Goal: Task Accomplishment & Management: Manage account settings

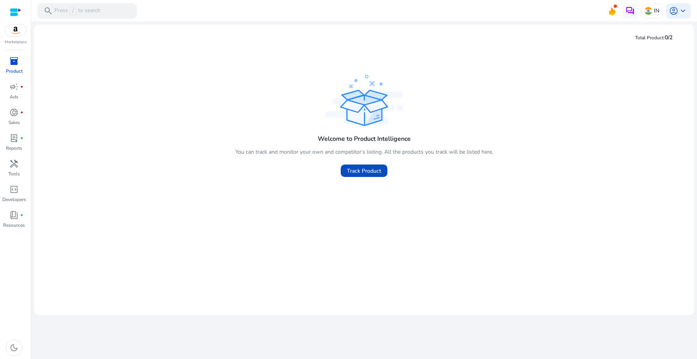
click at [18, 37] on div "Marketplace" at bounding box center [15, 22] width 31 height 45
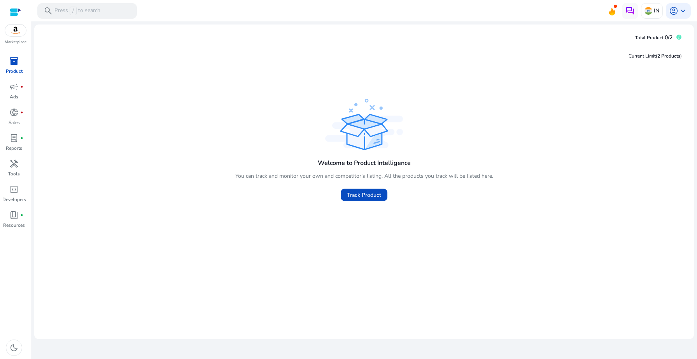
click at [14, 32] on img at bounding box center [15, 31] width 21 height 12
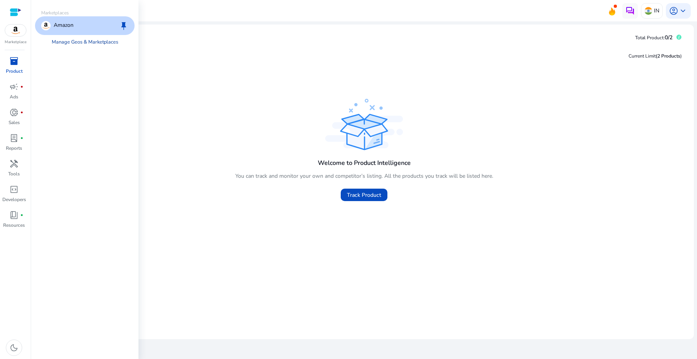
click at [75, 41] on link "Manage Geos & Marketplaces" at bounding box center [85, 42] width 79 height 14
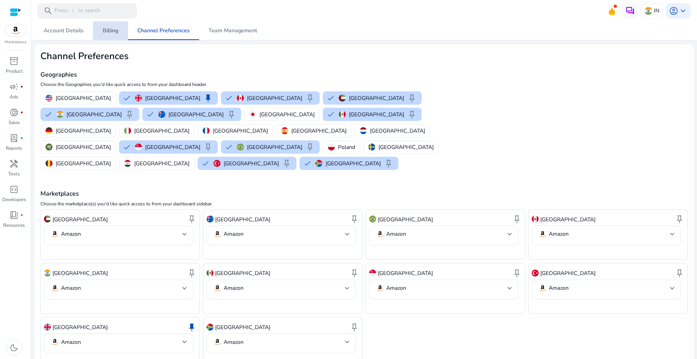
click at [113, 30] on span "Billing" at bounding box center [111, 30] width 16 height 5
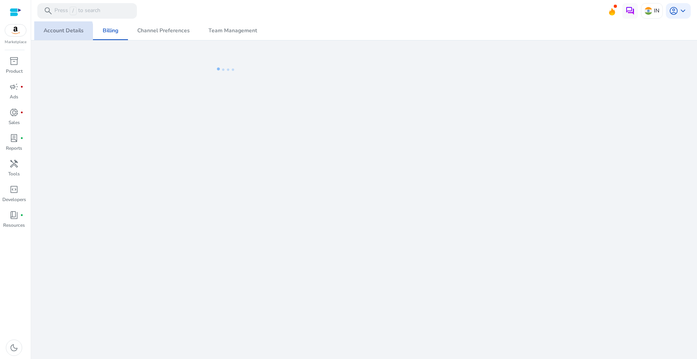
click at [59, 36] on span "Account Details" at bounding box center [64, 30] width 40 height 19
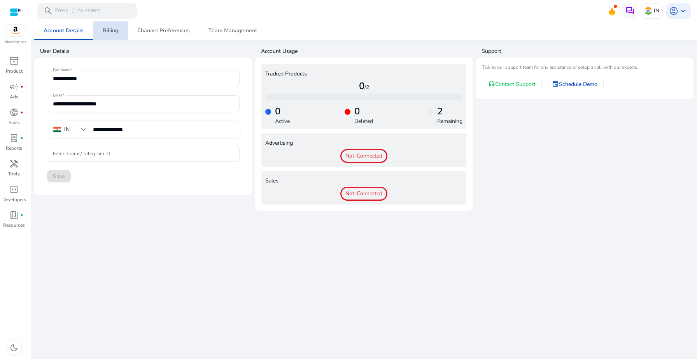
click at [98, 34] on link "Billing" at bounding box center [110, 30] width 35 height 19
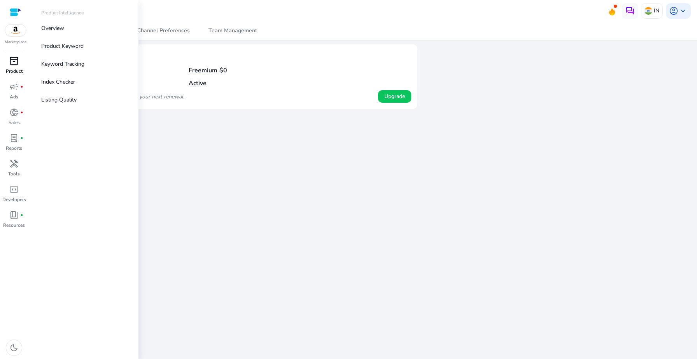
click at [16, 72] on p "Product" at bounding box center [14, 71] width 17 height 7
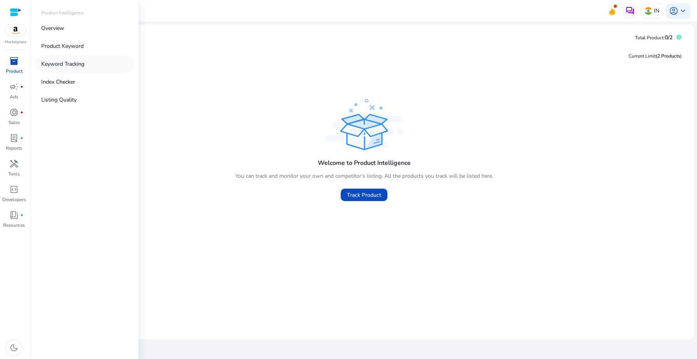
click at [65, 68] on p "Keyword Tracking" at bounding box center [62, 64] width 43 height 8
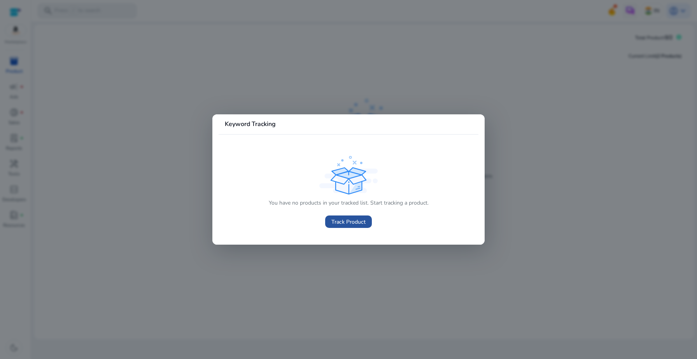
click at [352, 219] on span "Track Product" at bounding box center [348, 222] width 34 height 8
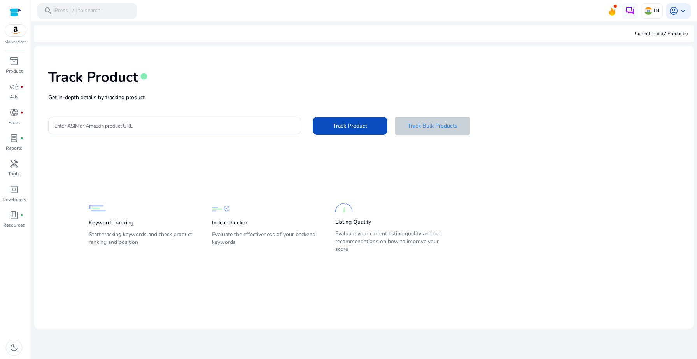
click at [440, 119] on span at bounding box center [432, 125] width 75 height 19
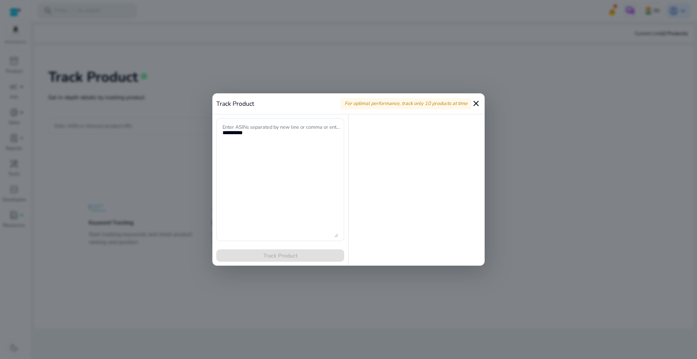
click at [477, 104] on mat-icon "close" at bounding box center [475, 103] width 9 height 9
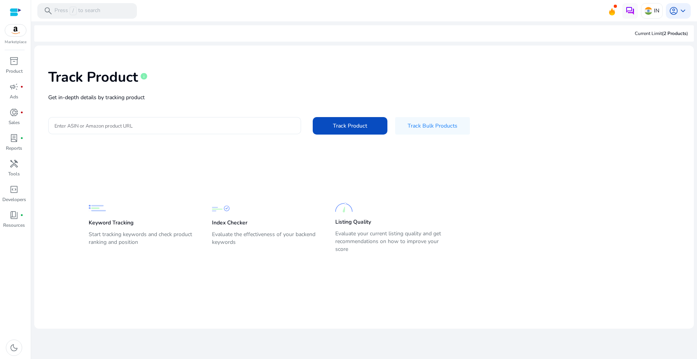
click at [199, 117] on div at bounding box center [174, 125] width 240 height 17
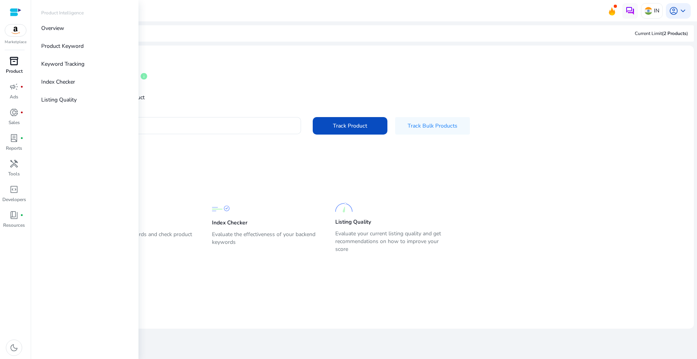
click at [13, 72] on p "Product" at bounding box center [14, 71] width 17 height 7
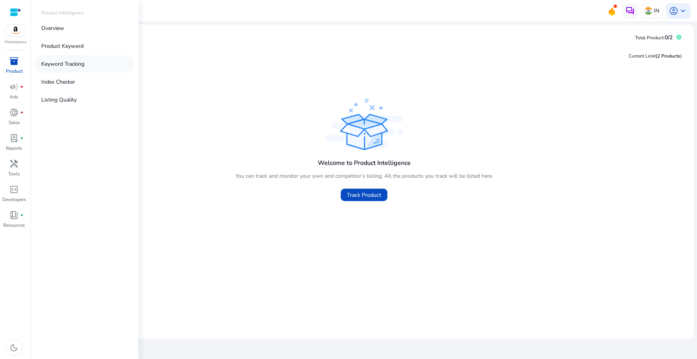
click at [64, 66] on p "Keyword Tracking" at bounding box center [62, 64] width 43 height 8
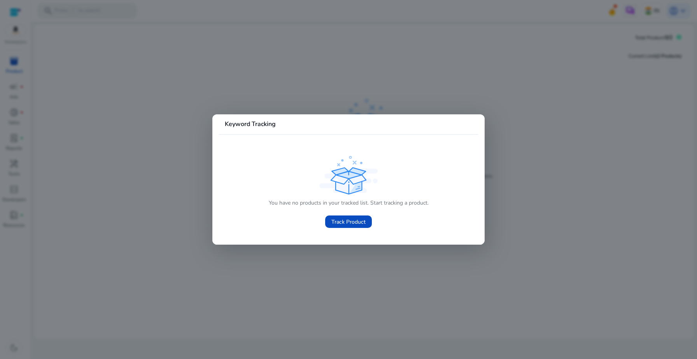
click at [162, 185] on div at bounding box center [348, 179] width 697 height 359
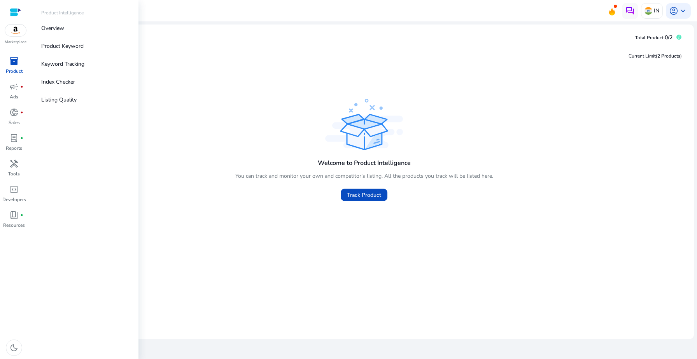
click at [16, 68] on p "Product" at bounding box center [14, 71] width 17 height 7
click at [75, 97] on p "Listing Quality" at bounding box center [58, 100] width 35 height 8
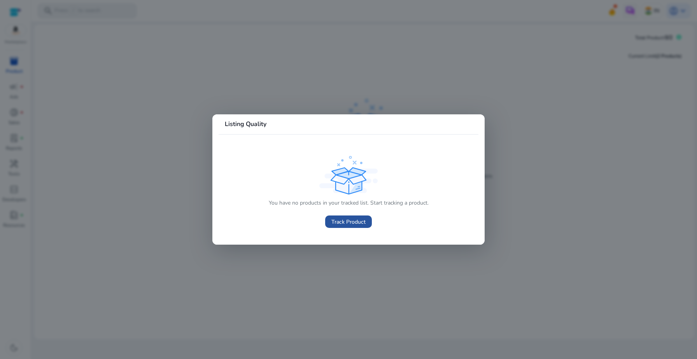
click at [343, 224] on span "Track Product" at bounding box center [348, 222] width 34 height 8
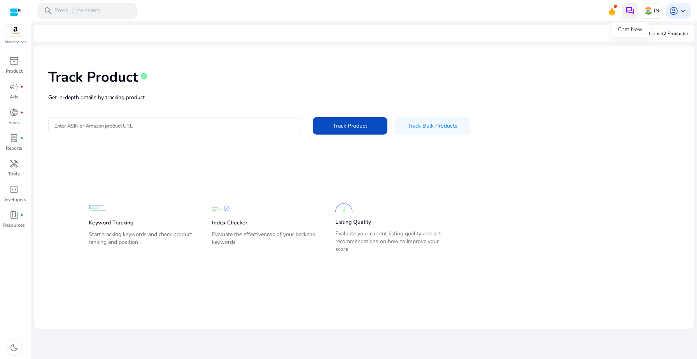
click at [626, 11] on img at bounding box center [629, 10] width 9 height 9
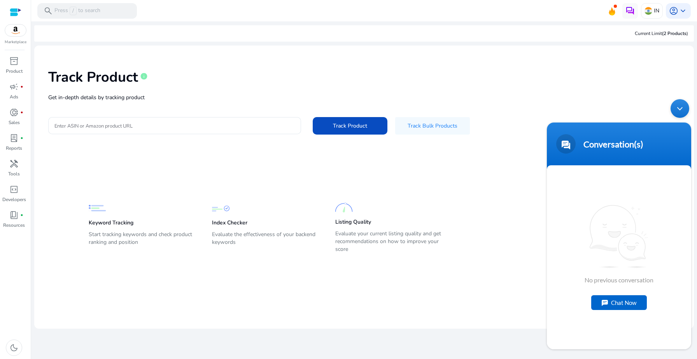
click at [682, 108] on div "Minimize live chat window" at bounding box center [680, 108] width 19 height 19
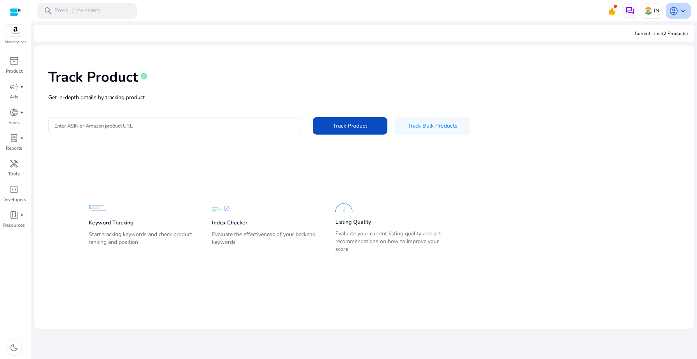
click at [683, 9] on span "keyboard_arrow_down" at bounding box center [682, 10] width 9 height 9
